Goal: Transaction & Acquisition: Purchase product/service

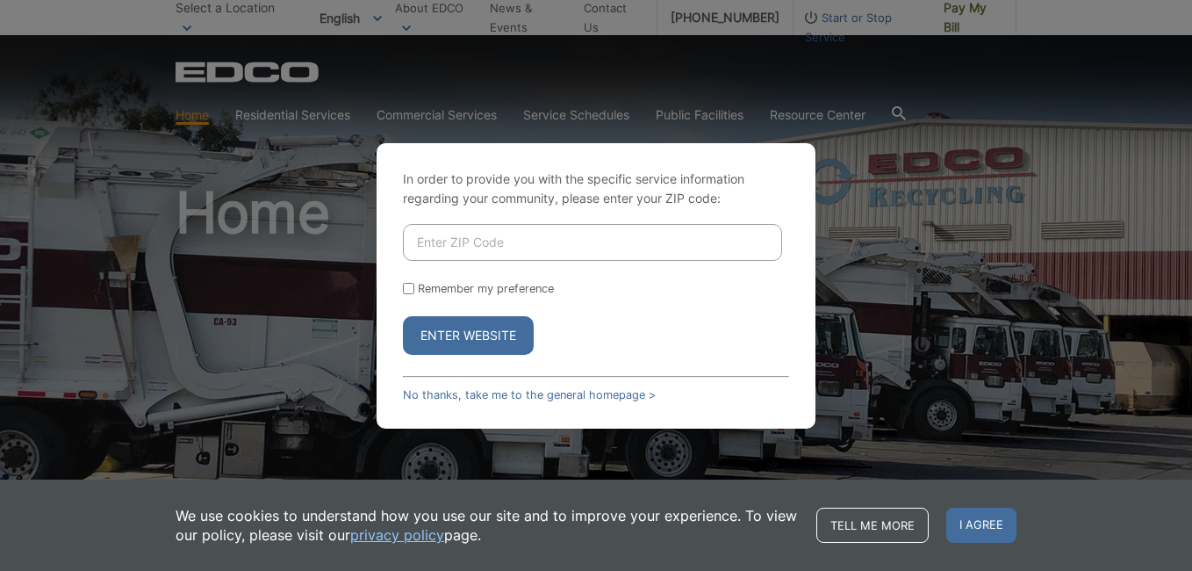
click at [489, 248] on input "Enter ZIP Code" at bounding box center [592, 242] width 379 height 37
type input "92028"
click at [581, 198] on p "In order to provide you with the specific service information regarding your co…" at bounding box center [596, 188] width 386 height 39
click at [485, 334] on button "Enter Website" at bounding box center [468, 335] width 131 height 39
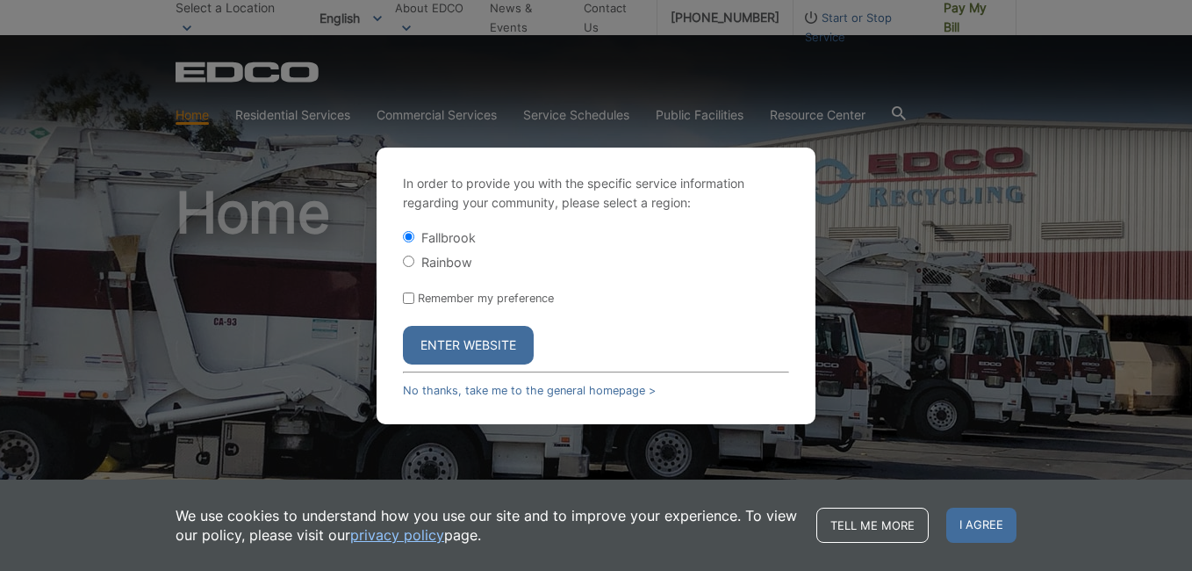
click at [485, 334] on button "Enter Website" at bounding box center [468, 345] width 131 height 39
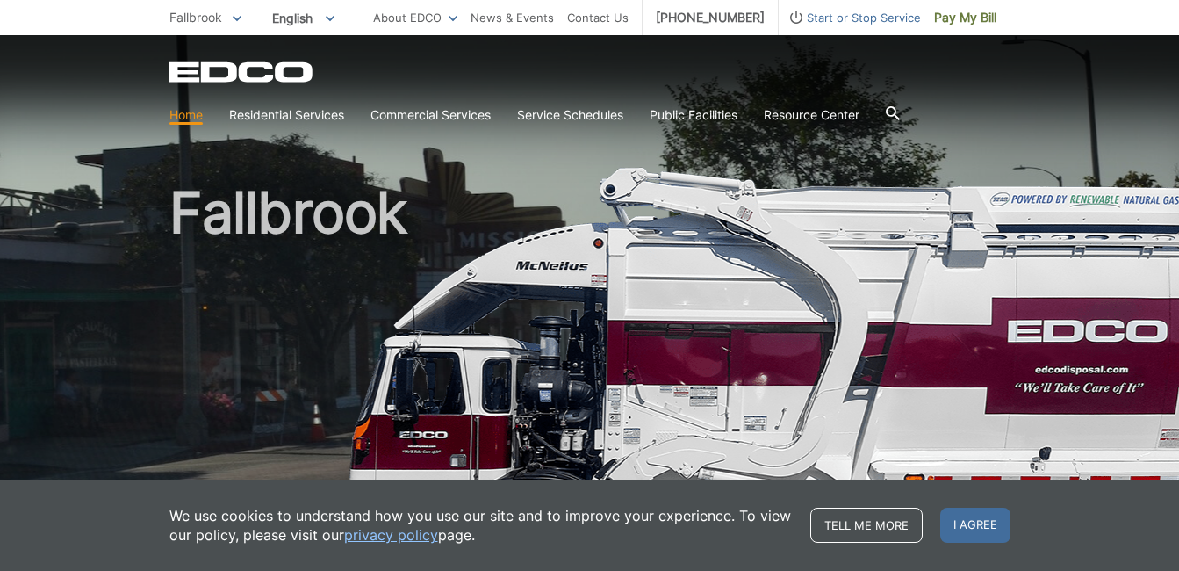
click at [971, 527] on span "I agree" at bounding box center [975, 524] width 70 height 35
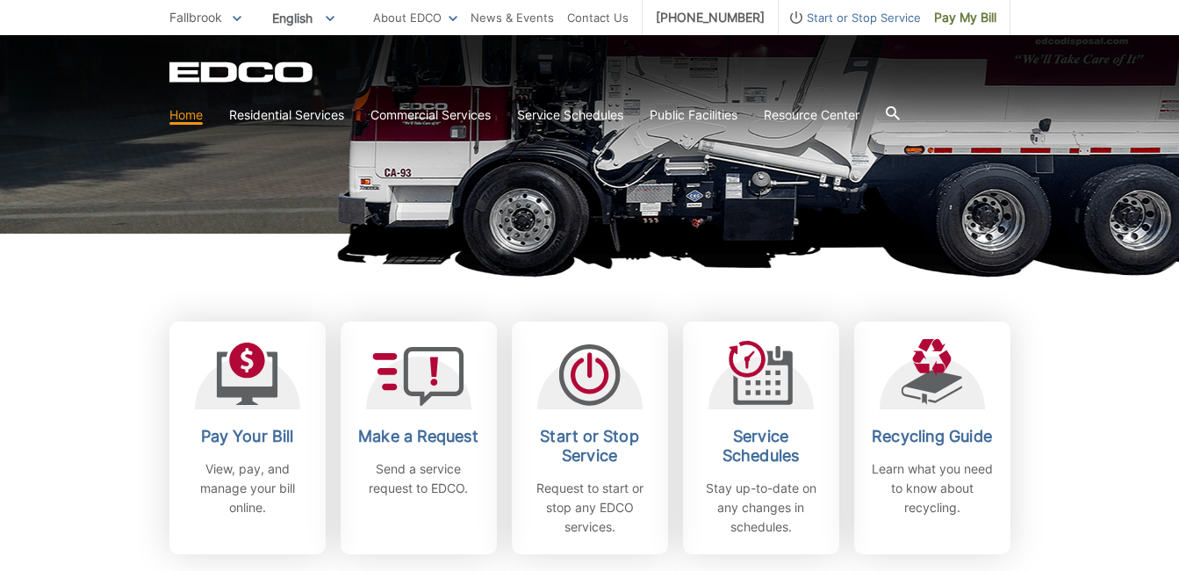
scroll to position [359, 0]
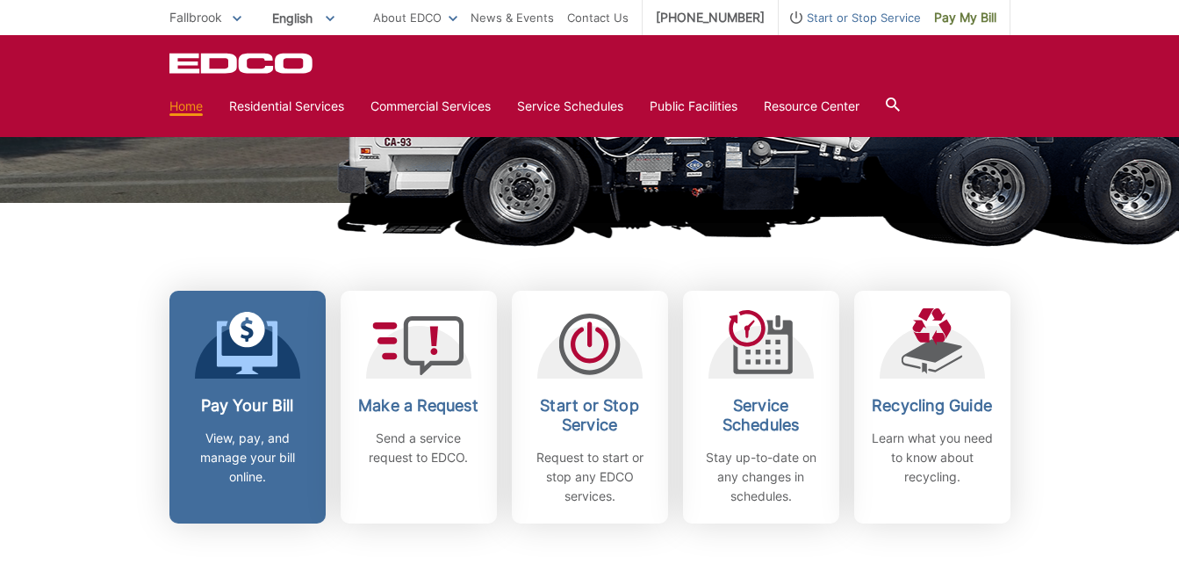
click at [245, 375] on span at bounding box center [246, 345] width 61 height 67
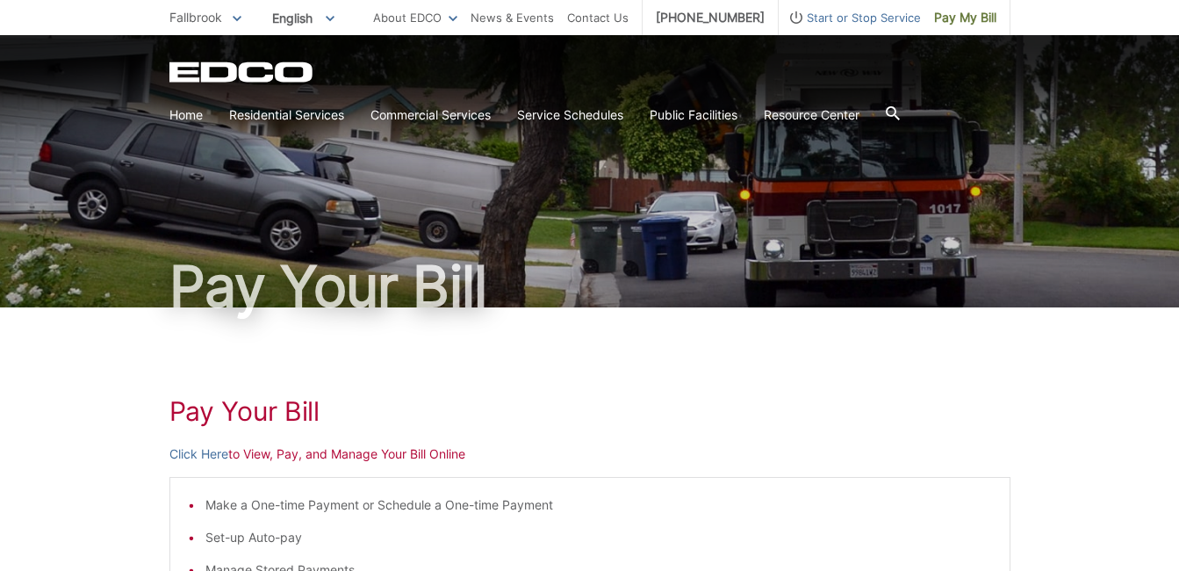
click at [197, 449] on link "Click Here" at bounding box center [198, 453] width 59 height 19
